Goal: Task Accomplishment & Management: Manage account settings

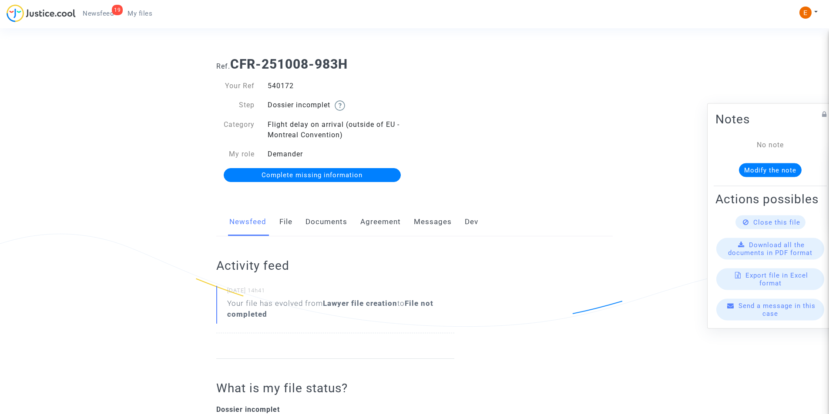
click at [319, 225] on link "Documents" at bounding box center [326, 222] width 42 height 29
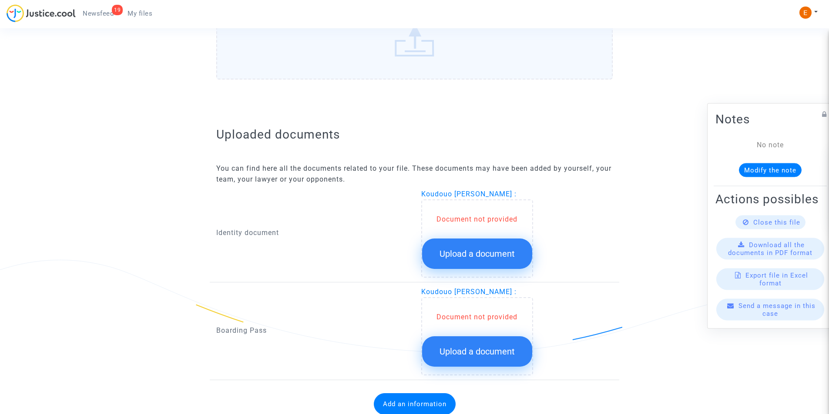
scroll to position [467, 0]
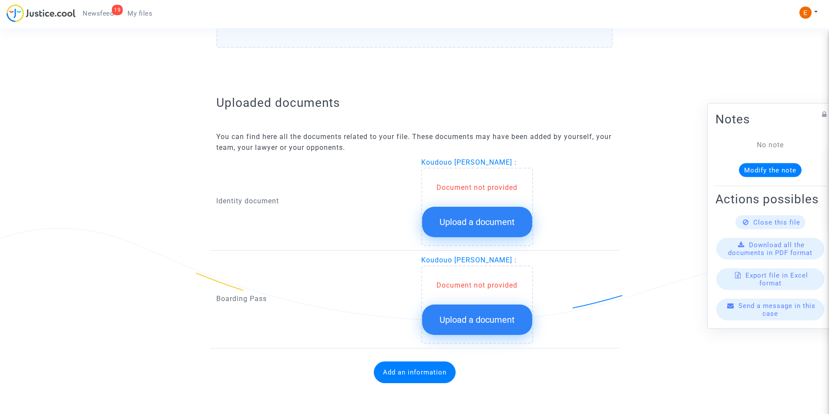
click at [471, 224] on span "Upload a document" at bounding box center [476, 222] width 75 height 10
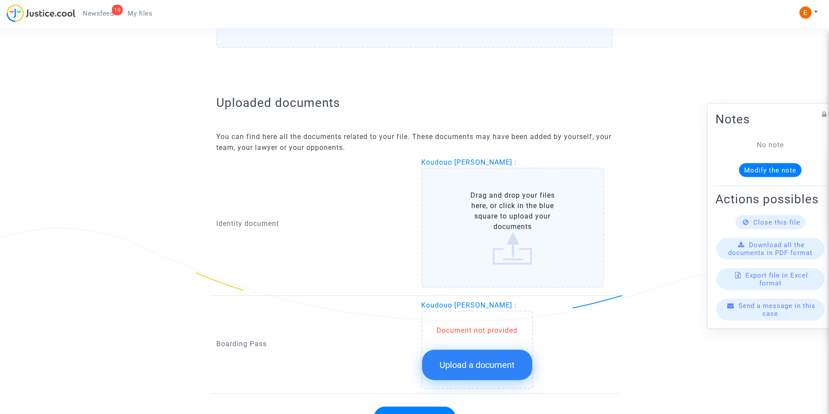
click at [526, 225] on label "Drag and drop your files here, or click in the blue square to upload your docum…" at bounding box center [512, 228] width 183 height 120
click at [0, 0] on input "Drag and drop your files here, or click in the blue square to upload your docum…" at bounding box center [0, 0] width 0 height 0
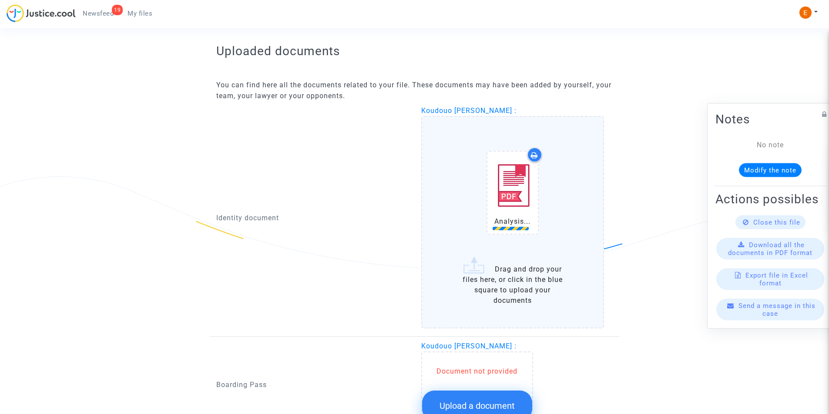
scroll to position [597, 0]
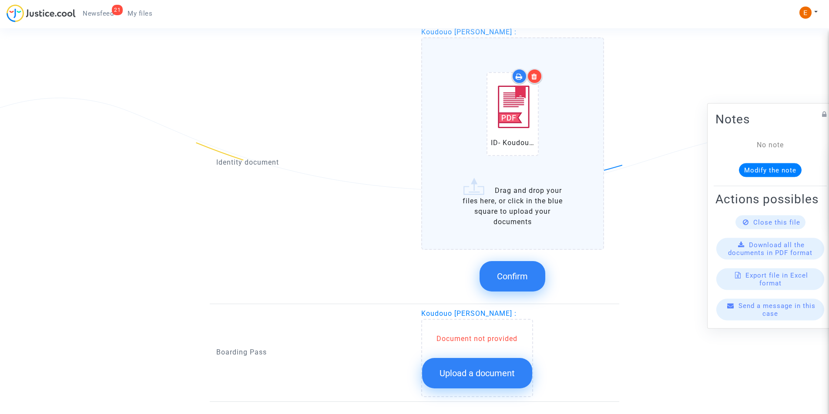
click at [516, 271] on button "Confirm" at bounding box center [512, 276] width 66 height 30
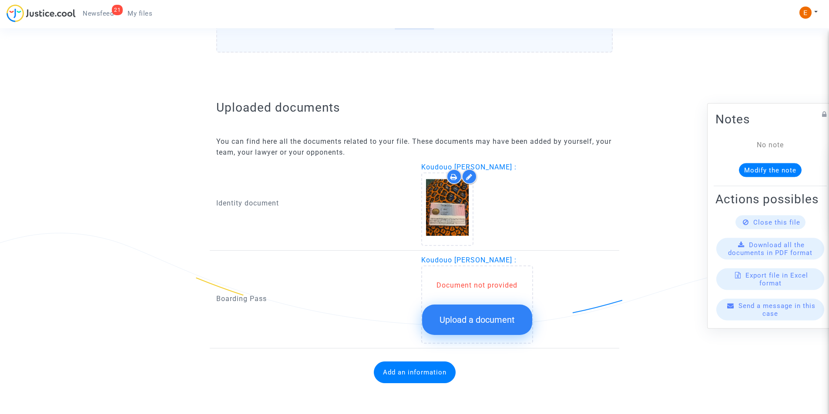
scroll to position [462, 0]
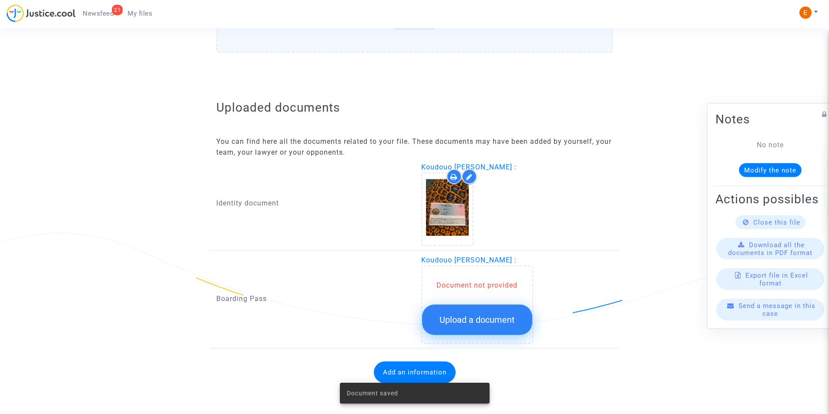
click at [487, 314] on button "Upload a document" at bounding box center [477, 320] width 110 height 30
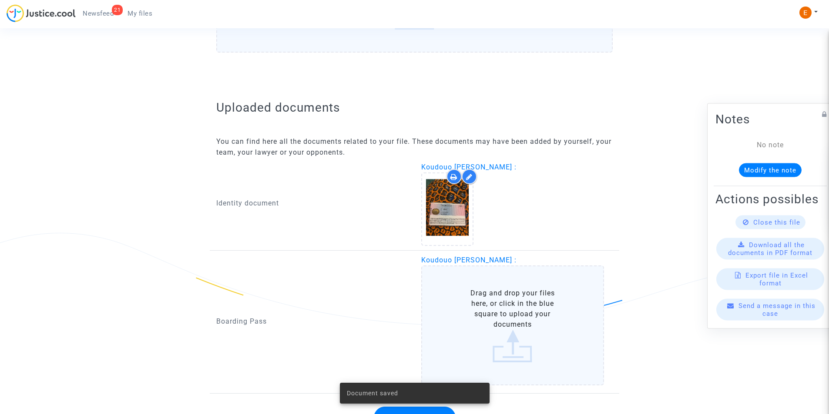
click at [492, 309] on label "Drag and drop your files here, or click in the blue square to upload your docum…" at bounding box center [512, 326] width 183 height 120
click at [0, 0] on input "Drag and drop your files here, or click in the blue square to upload your docum…" at bounding box center [0, 0] width 0 height 0
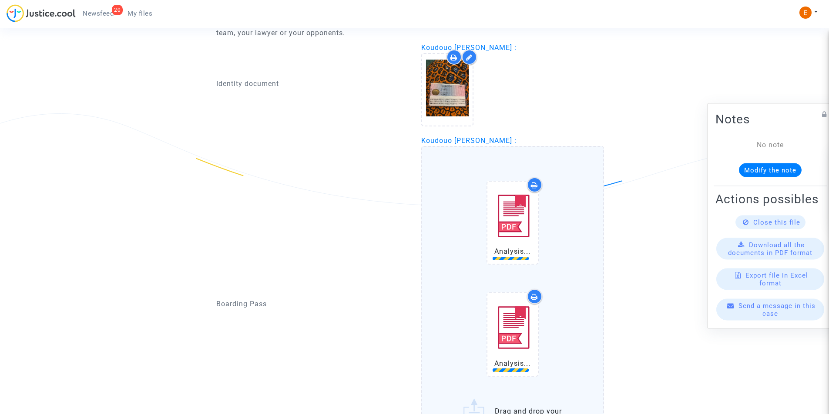
scroll to position [712, 0]
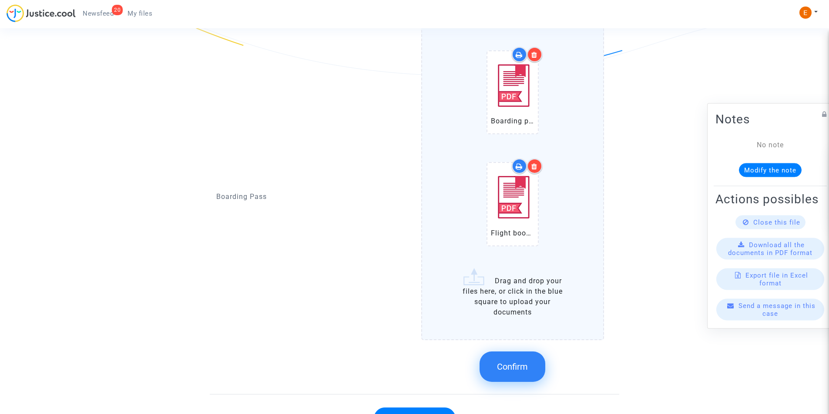
click at [511, 369] on span "Confirm" at bounding box center [512, 367] width 31 height 10
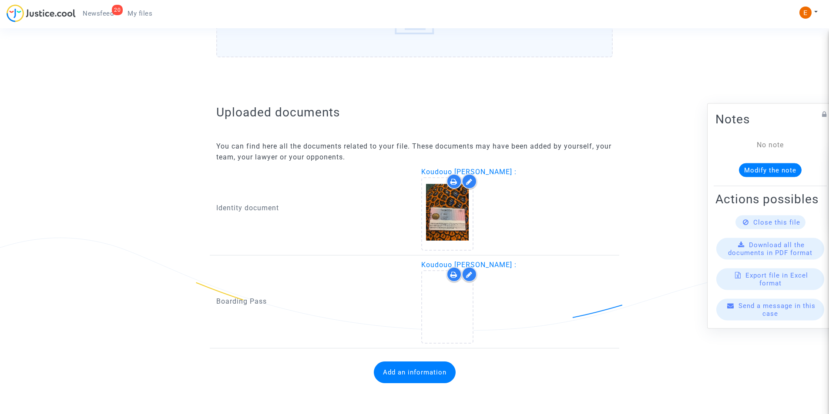
scroll to position [457, 0]
click at [103, 15] on span "Newsfeed" at bounding box center [98, 14] width 31 height 8
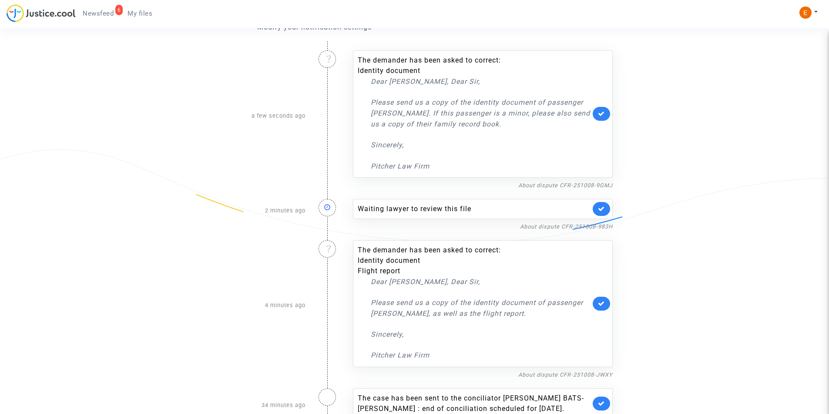
scroll to position [152, 0]
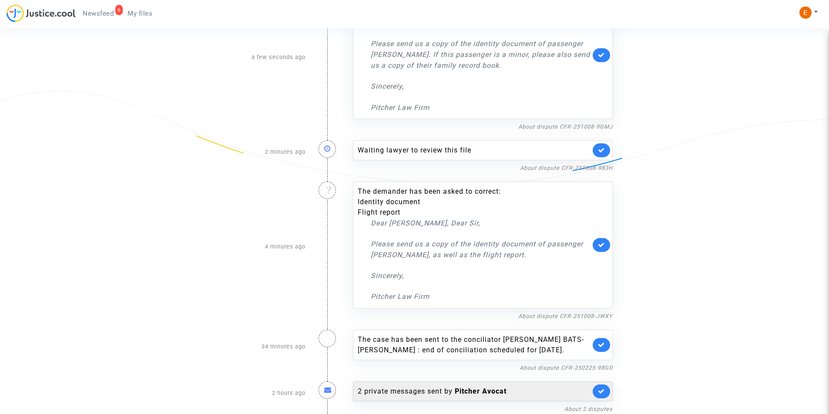
click at [476, 387] on div "2 private messages sent by [PERSON_NAME]" at bounding box center [474, 392] width 233 height 10
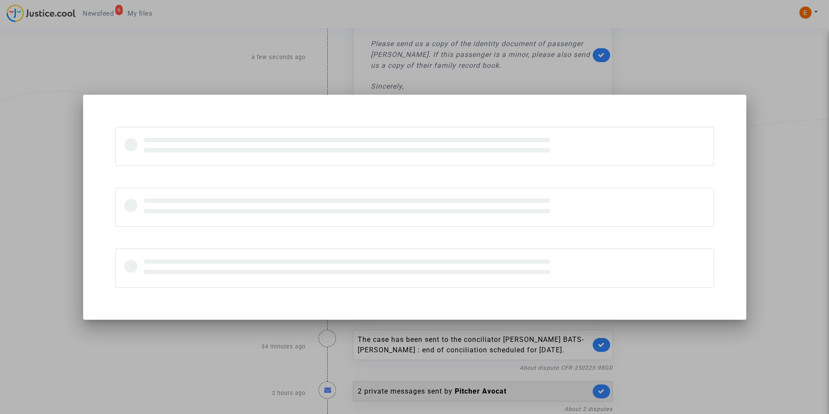
scroll to position [0, 0]
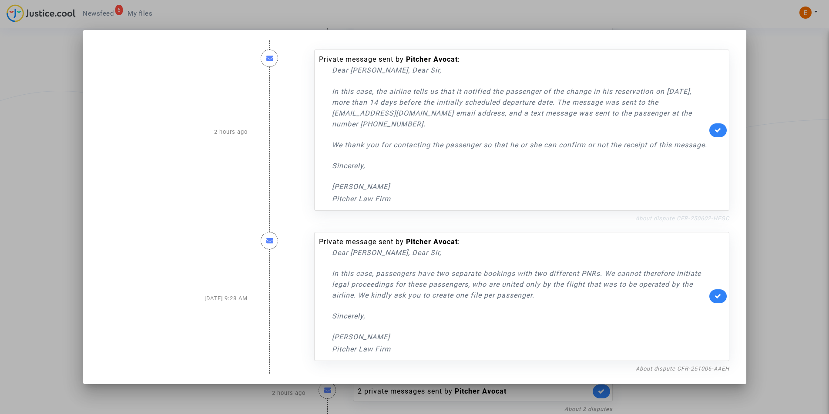
click at [660, 217] on link "About dispute CFR-250602-HEGC" at bounding box center [682, 218] width 94 height 7
click at [722, 126] on link at bounding box center [717, 131] width 17 height 14
click at [0, 91] on div at bounding box center [414, 207] width 829 height 414
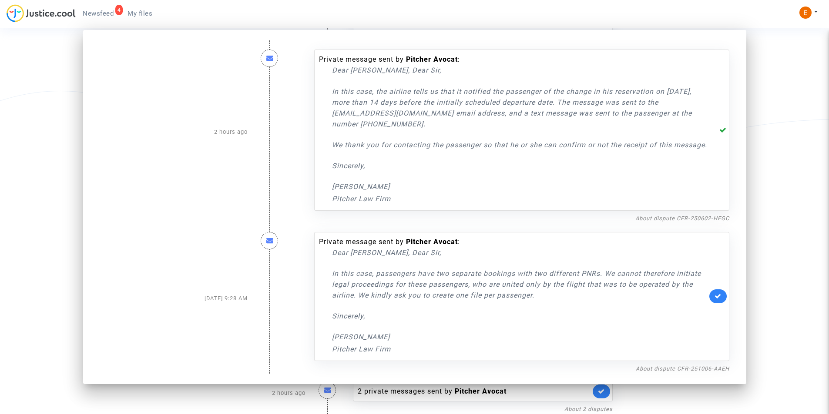
scroll to position [152, 0]
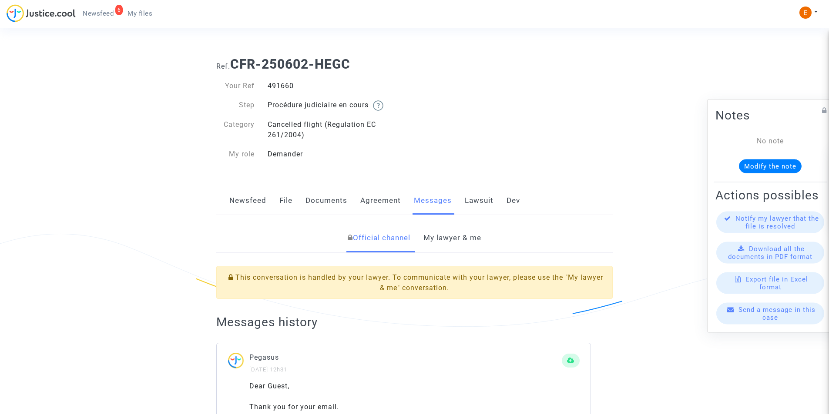
click at [285, 87] on div "491660" at bounding box center [338, 86] width 154 height 10
drag, startPoint x: 285, startPoint y: 87, endPoint x: 414, endPoint y: 33, distance: 139.7
click at [285, 87] on div "491660" at bounding box center [338, 86] width 154 height 10
copy div "491660"
click at [436, 227] on link "My lawyer & me" at bounding box center [452, 238] width 58 height 29
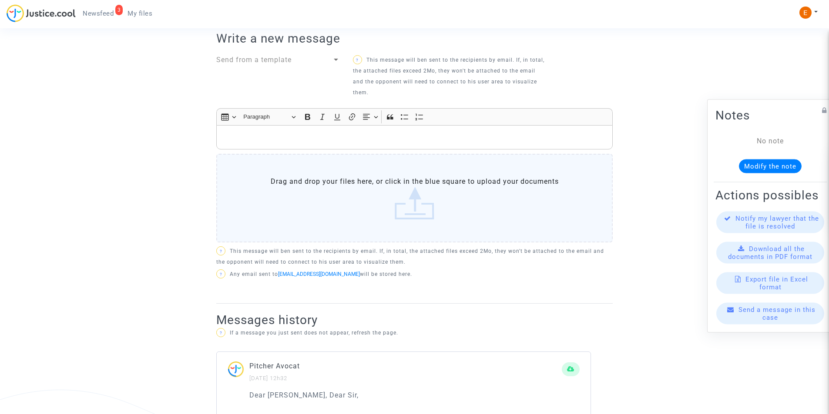
scroll to position [479, 0]
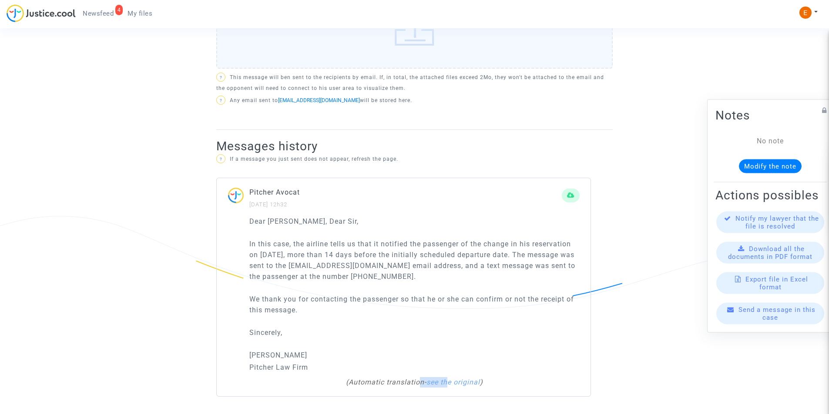
click at [451, 378] on rich-html "Dear Madam, Dear Sir, In this case, the airline tells us that it notified the p…" at bounding box center [414, 302] width 330 height 172
click at [456, 382] on link "see the original" at bounding box center [452, 382] width 53 height 8
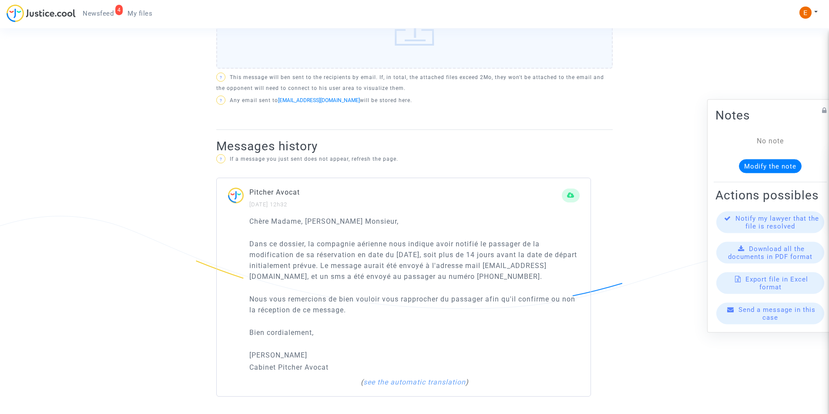
click at [473, 246] on p "Dans ce dossier, la compagnie aérienne nous indique avoir notifié le passager d…" at bounding box center [414, 260] width 330 height 43
click at [472, 246] on p "Dans ce dossier, la compagnie aérienne nous indique avoir notifié le passager d…" at bounding box center [414, 260] width 330 height 43
copy p "notifié"
drag, startPoint x: 525, startPoint y: 241, endPoint x: 564, endPoint y: 286, distance: 60.1
click at [564, 282] on p "Dans ce dossier, la compagnie aérienne nous indique avoir notifié le passager d…" at bounding box center [414, 260] width 330 height 43
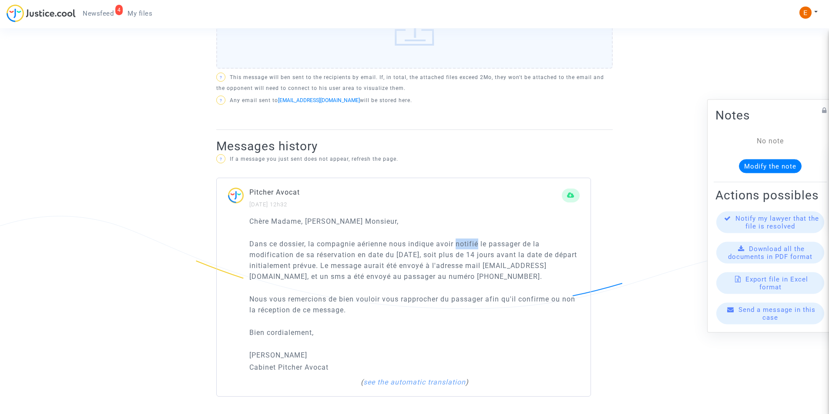
copy p "de la modification de sa réservation en date du 20 février 2025, soit plus de 1…"
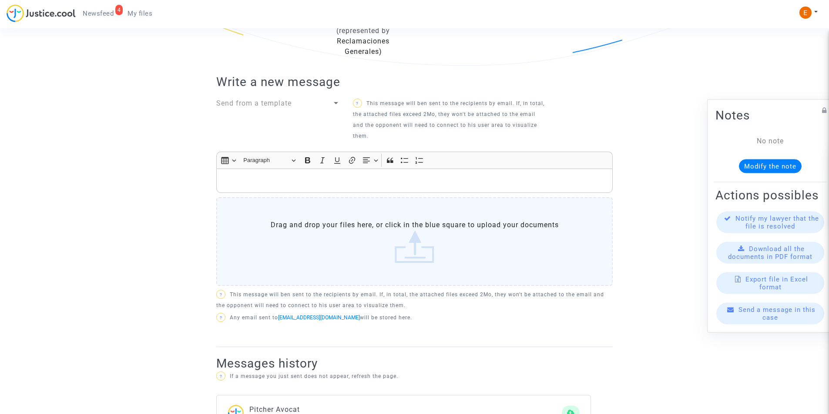
scroll to position [131, 0]
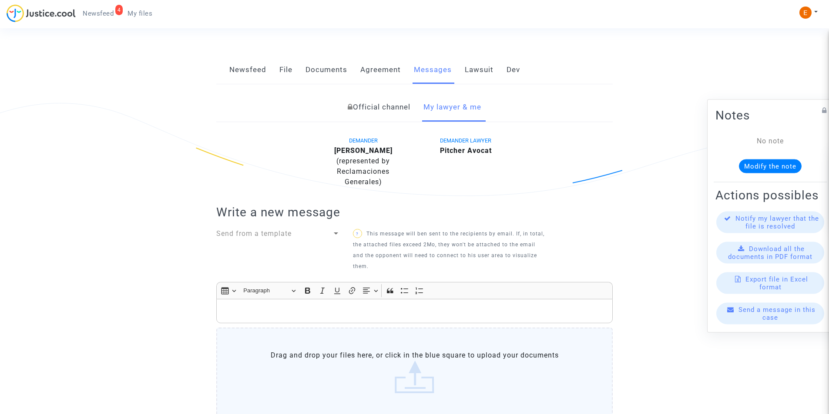
click at [294, 326] on div "Rich Text Editor Insert table Insert table Heading Paragraph Paragraph Heading …" at bounding box center [414, 351] width 396 height 138
click at [294, 318] on div "Rich Text Editor, main" at bounding box center [414, 311] width 396 height 24
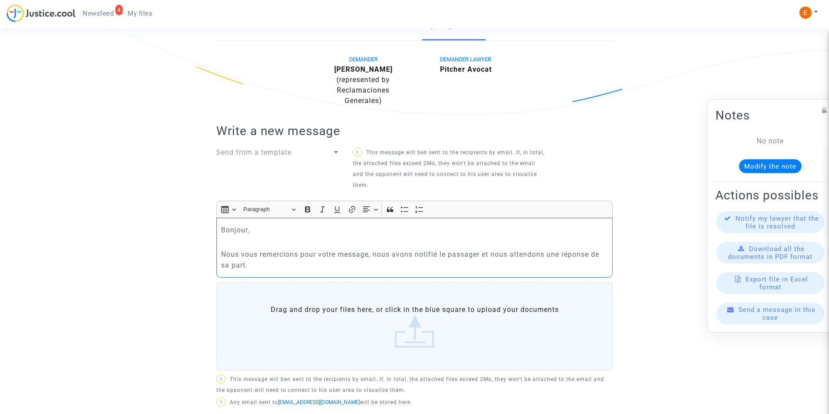
scroll to position [305, 0]
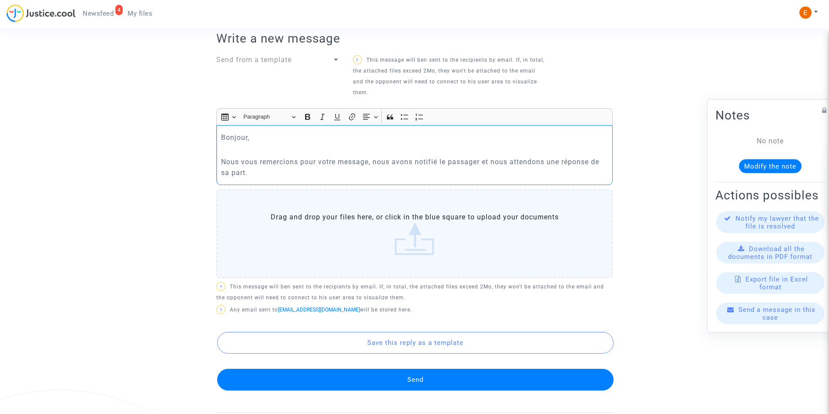
click at [419, 381] on button "Send" at bounding box center [415, 380] width 396 height 22
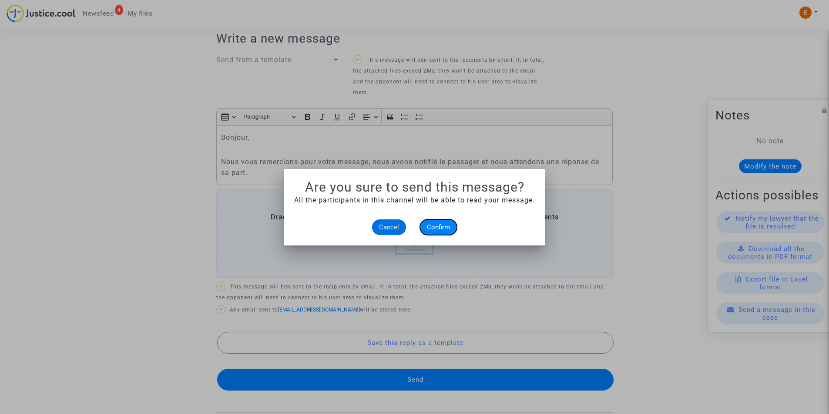
click at [442, 223] on button "Confirm" at bounding box center [438, 228] width 37 height 16
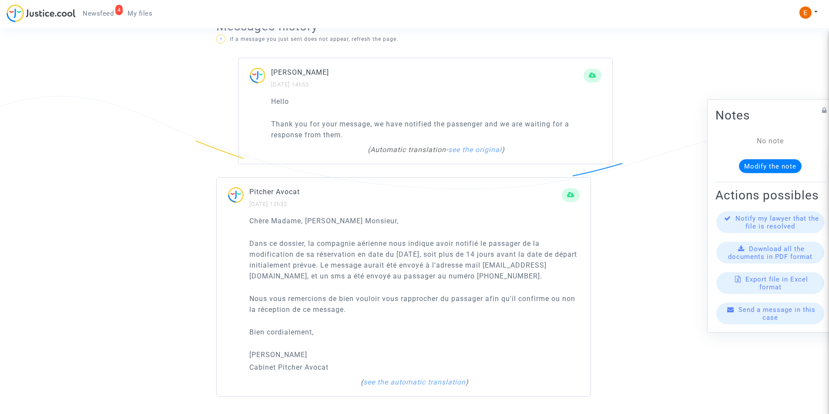
scroll to position [610, 0]
